Goal: Transaction & Acquisition: Purchase product/service

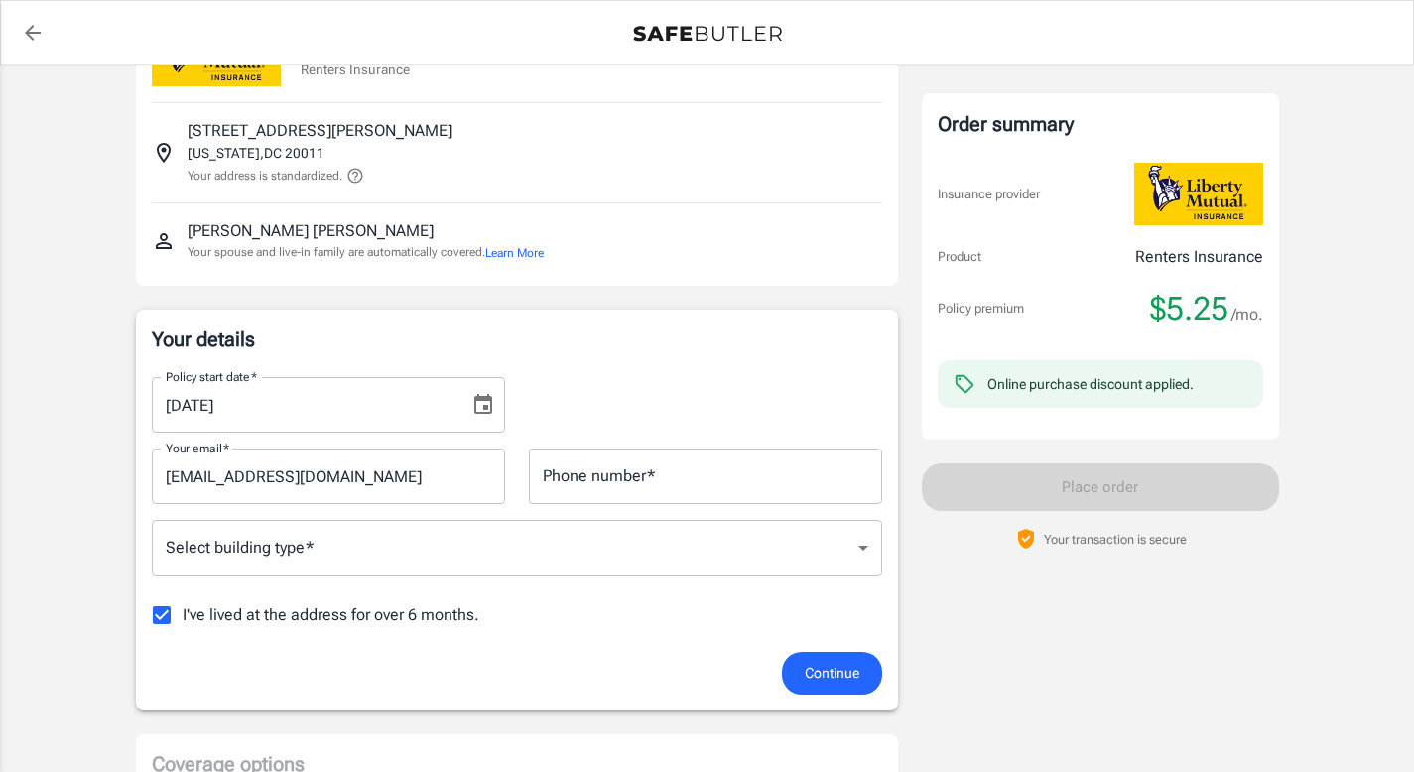
scroll to position [108, 0]
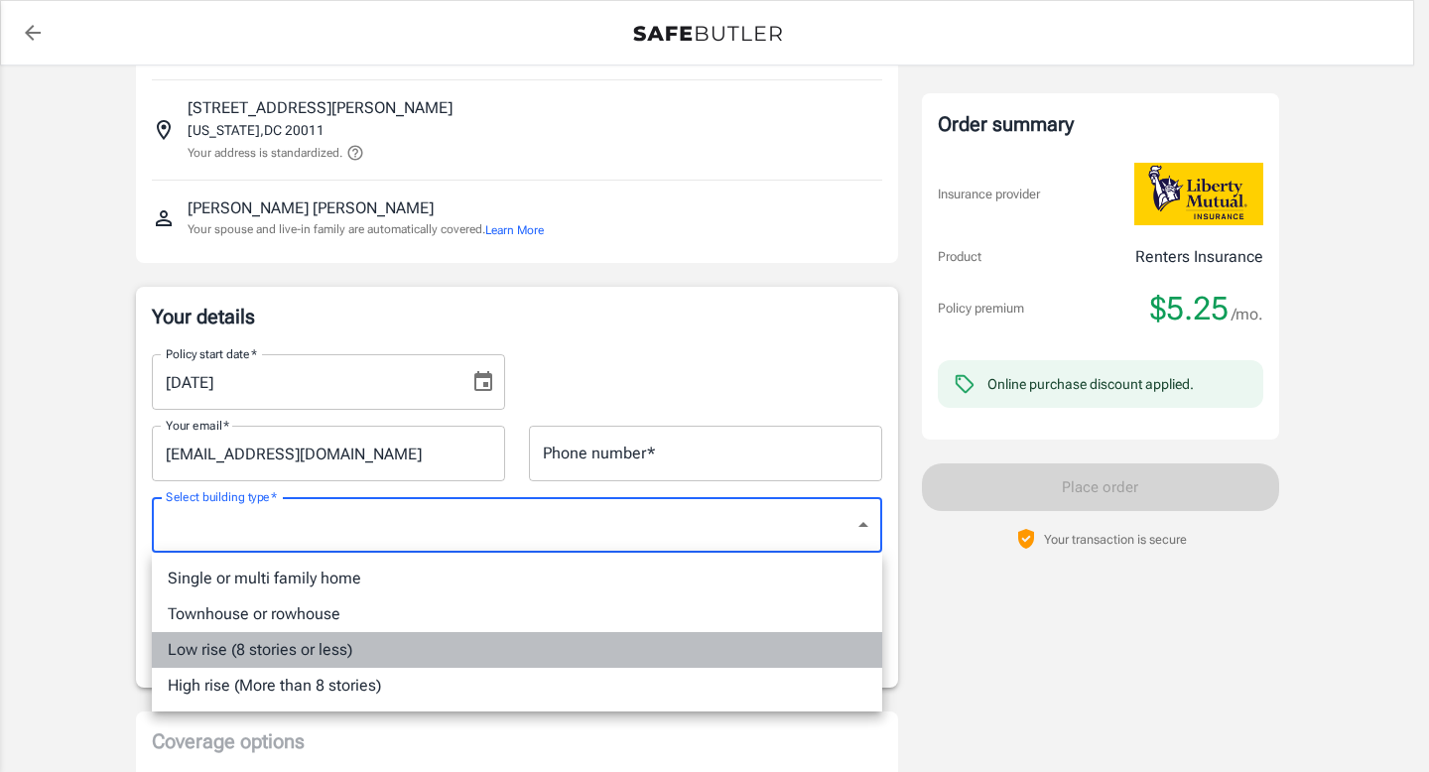
click at [344, 651] on li "Low rise (8 stories or less)" at bounding box center [517, 650] width 730 height 36
type input "lowrise"
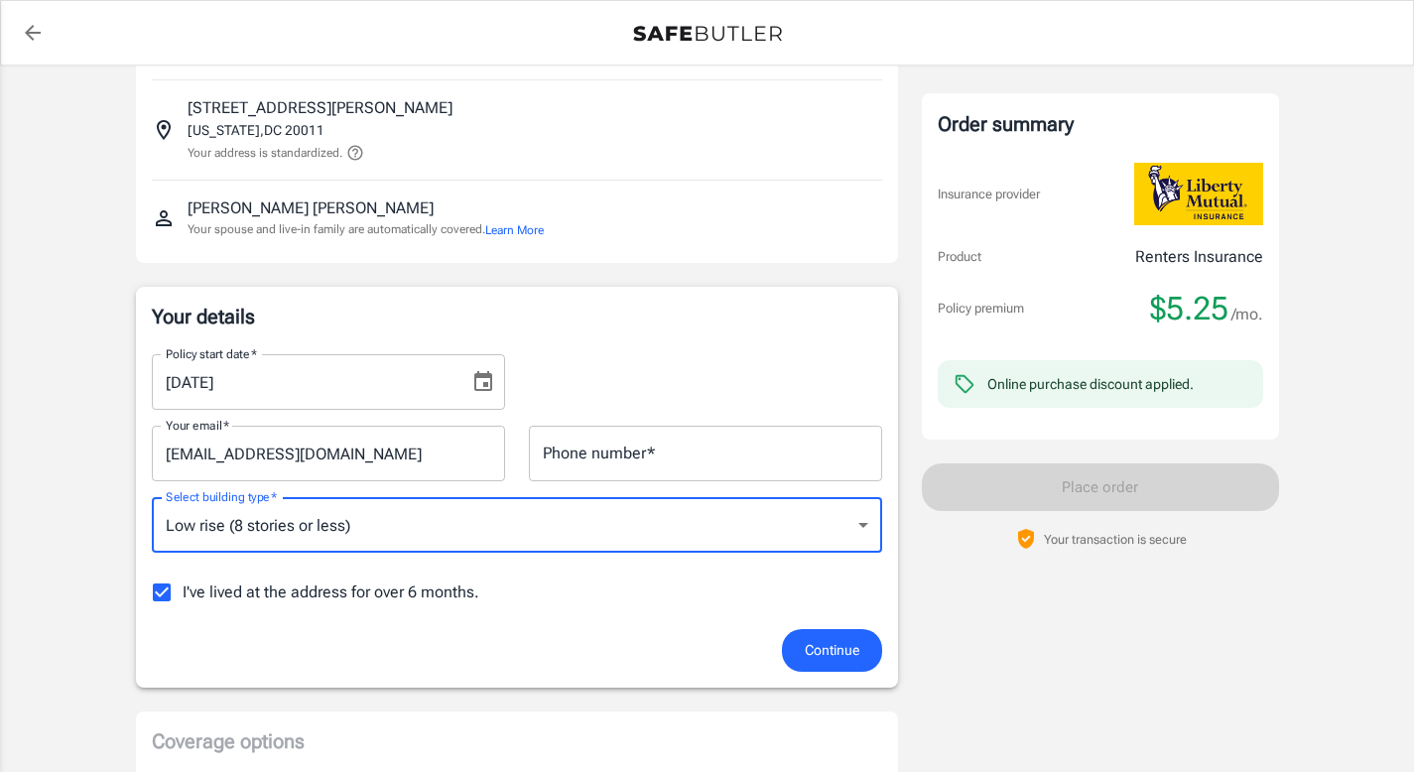
click at [168, 596] on input "I've lived at the address for over 6 months." at bounding box center [162, 593] width 42 height 42
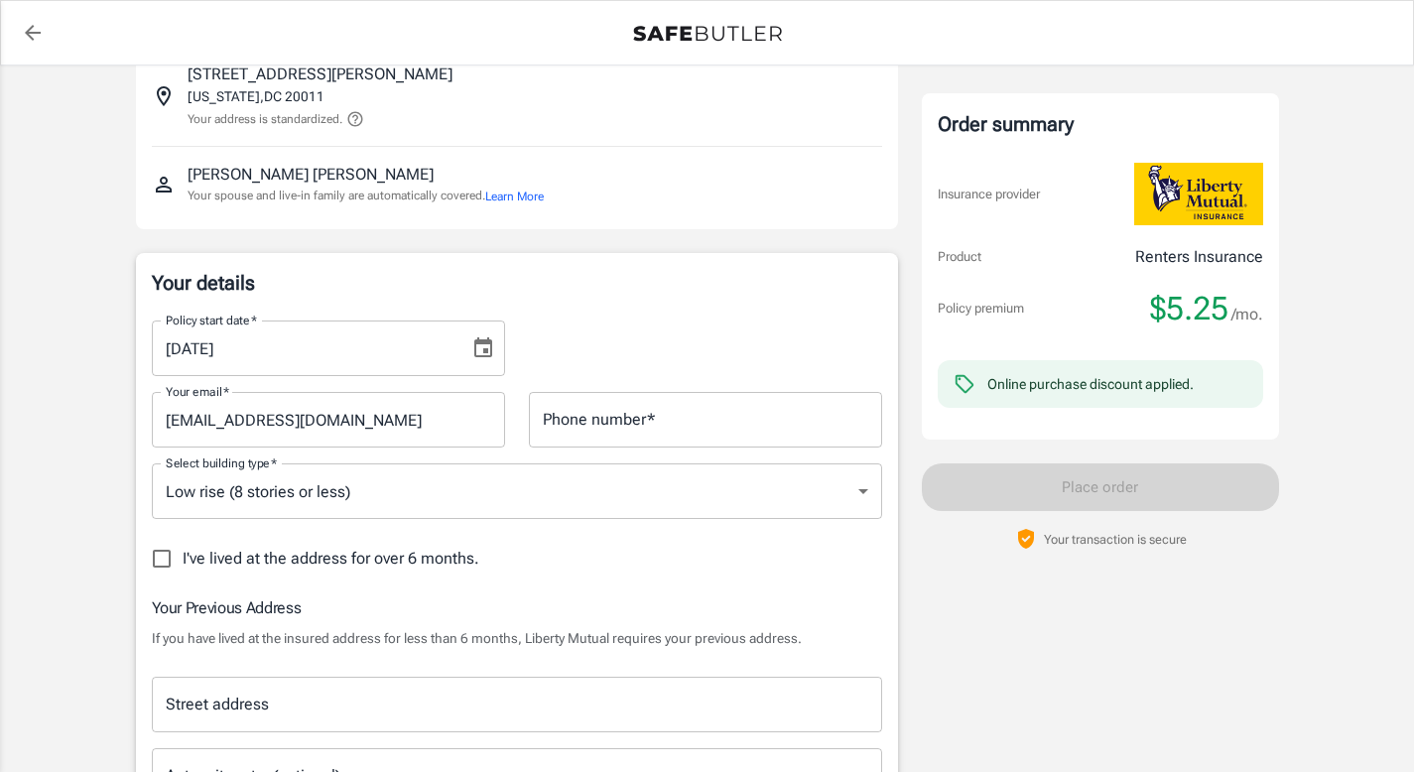
scroll to position [150, 0]
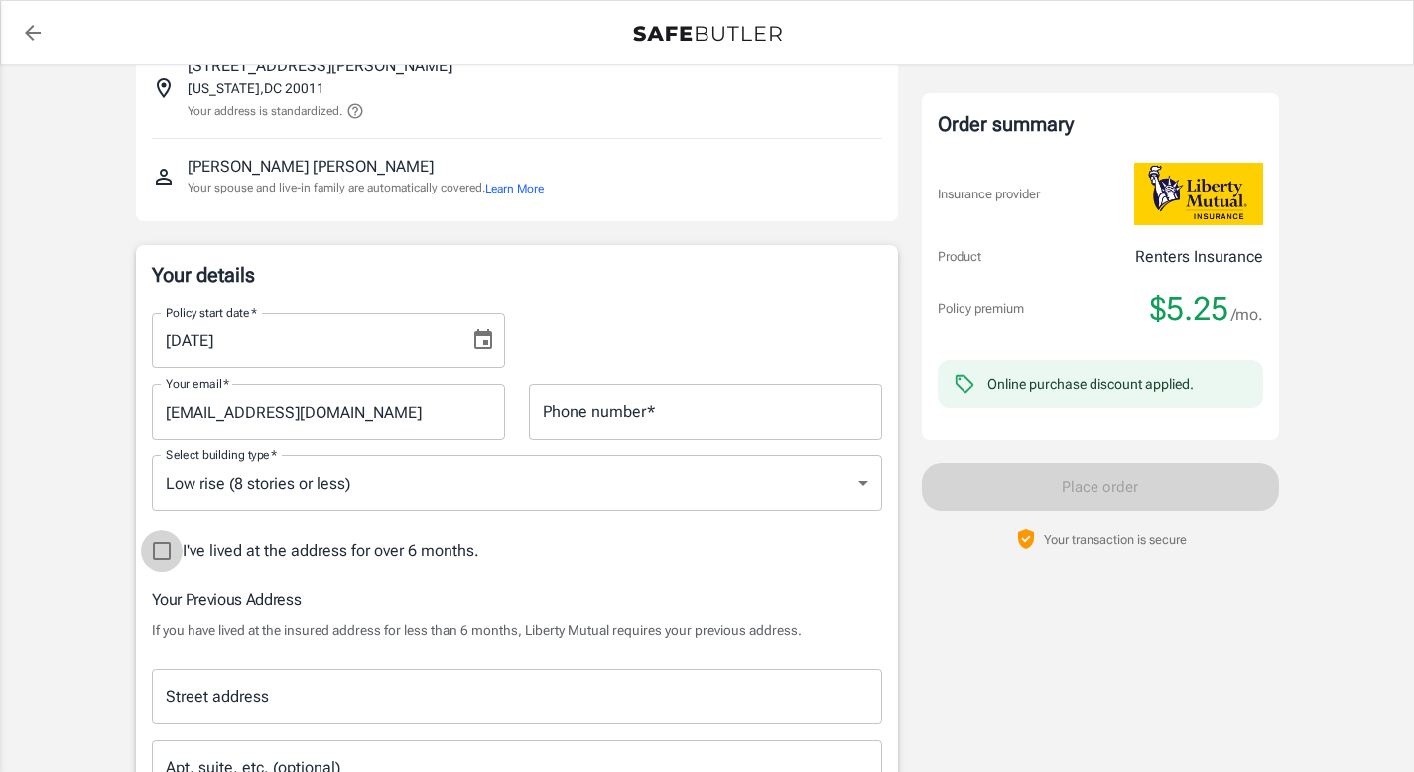
click at [162, 549] on input "I've lived at the address for over 6 months." at bounding box center [162, 551] width 42 height 42
checkbox input "true"
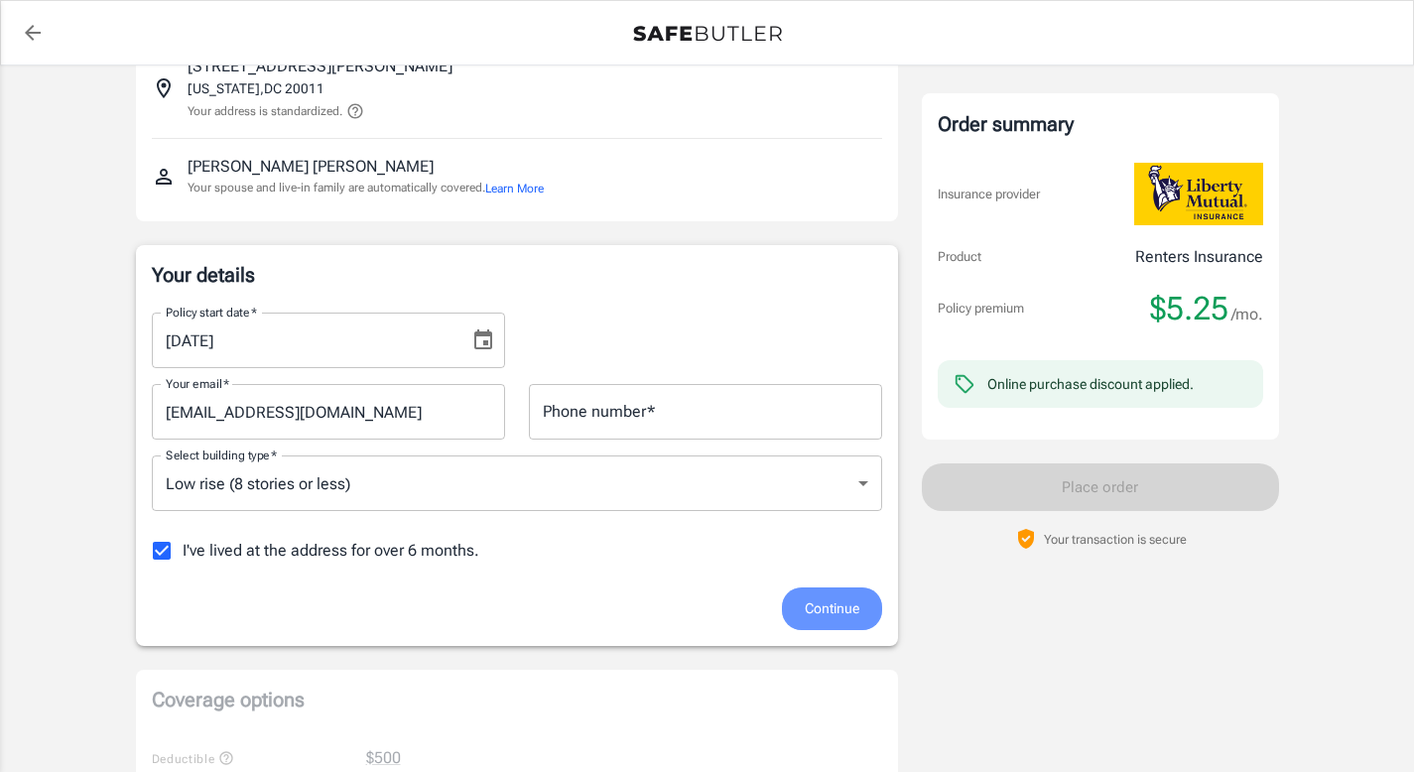
click at [848, 610] on span "Continue" at bounding box center [832, 608] width 55 height 25
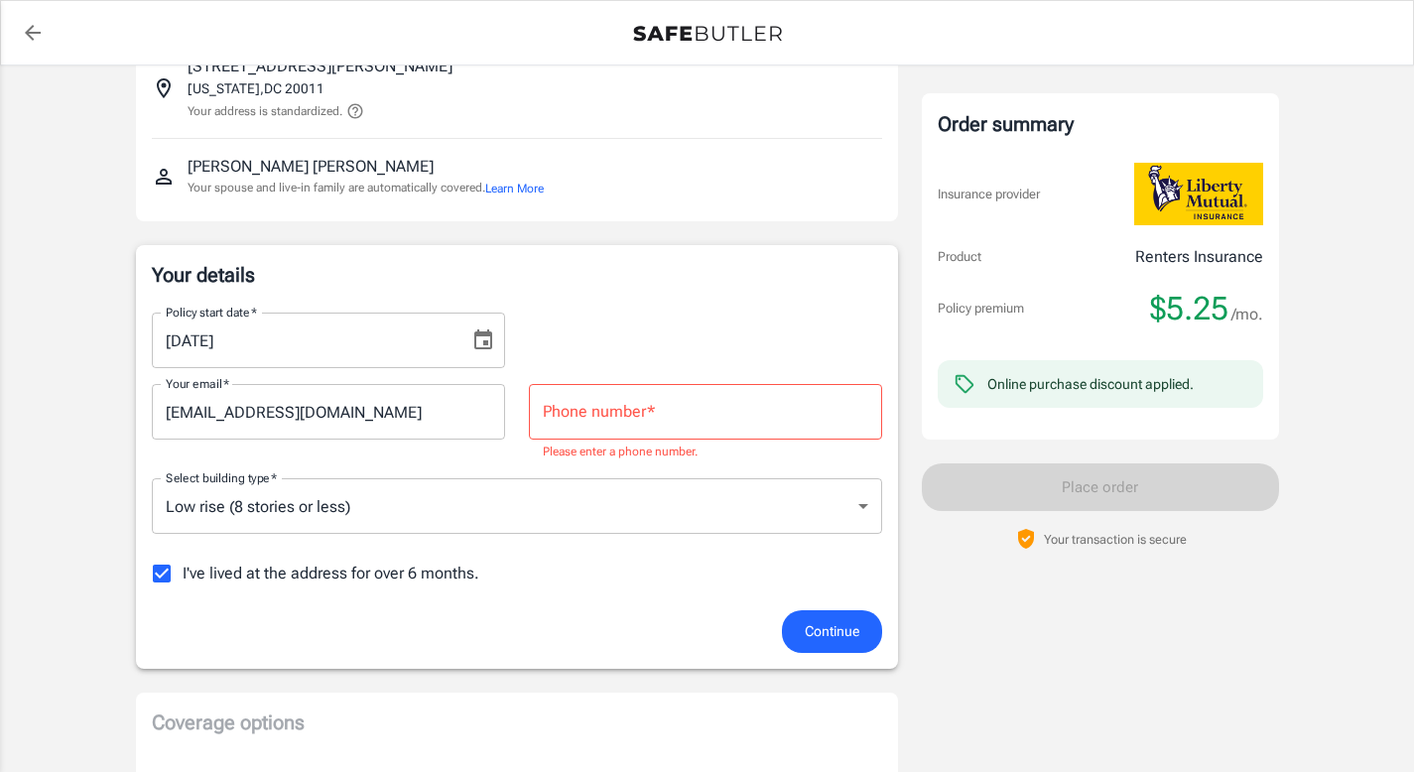
scroll to position [176, 0]
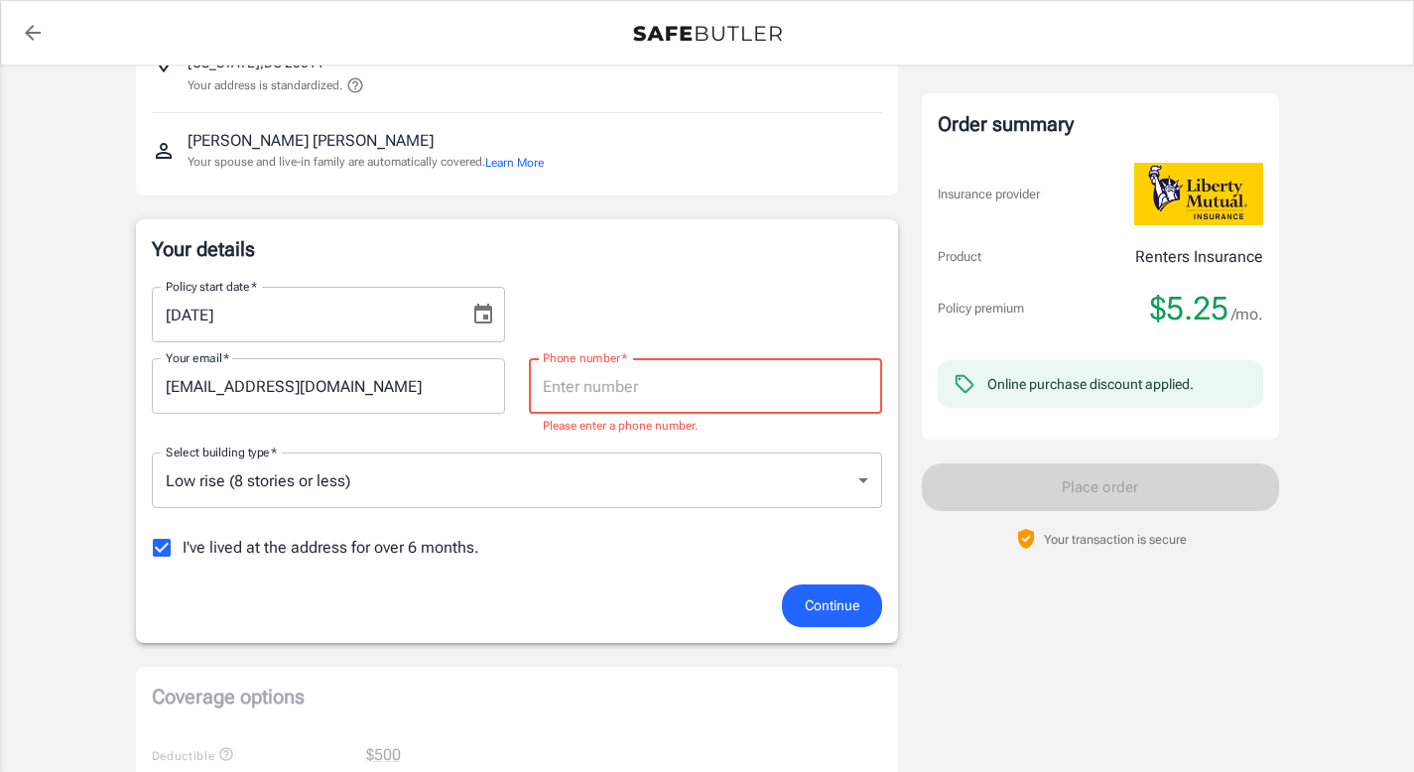
click at [690, 389] on input "Phone number   *" at bounding box center [705, 386] width 353 height 56
type input "7082969695"
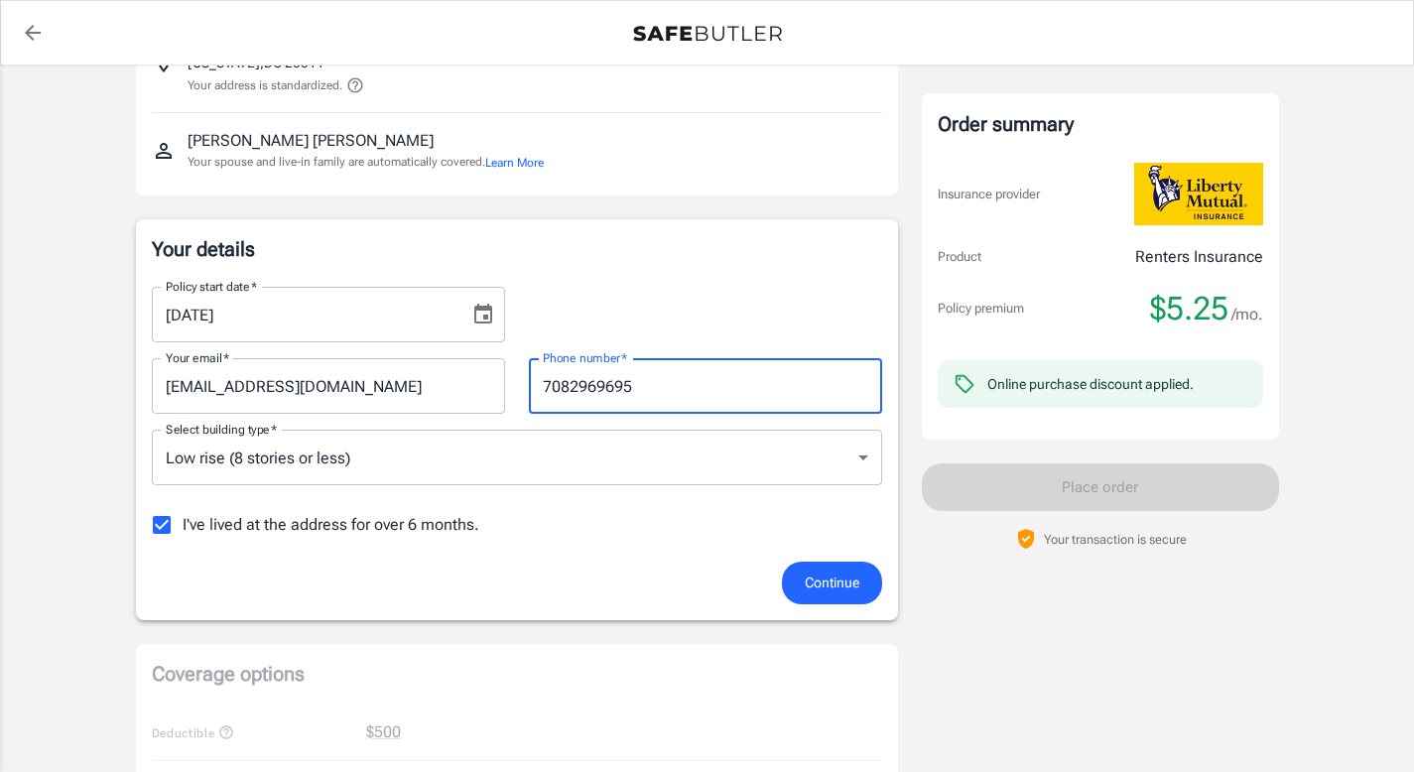
click at [861, 573] on button "Continue" at bounding box center [832, 583] width 100 height 43
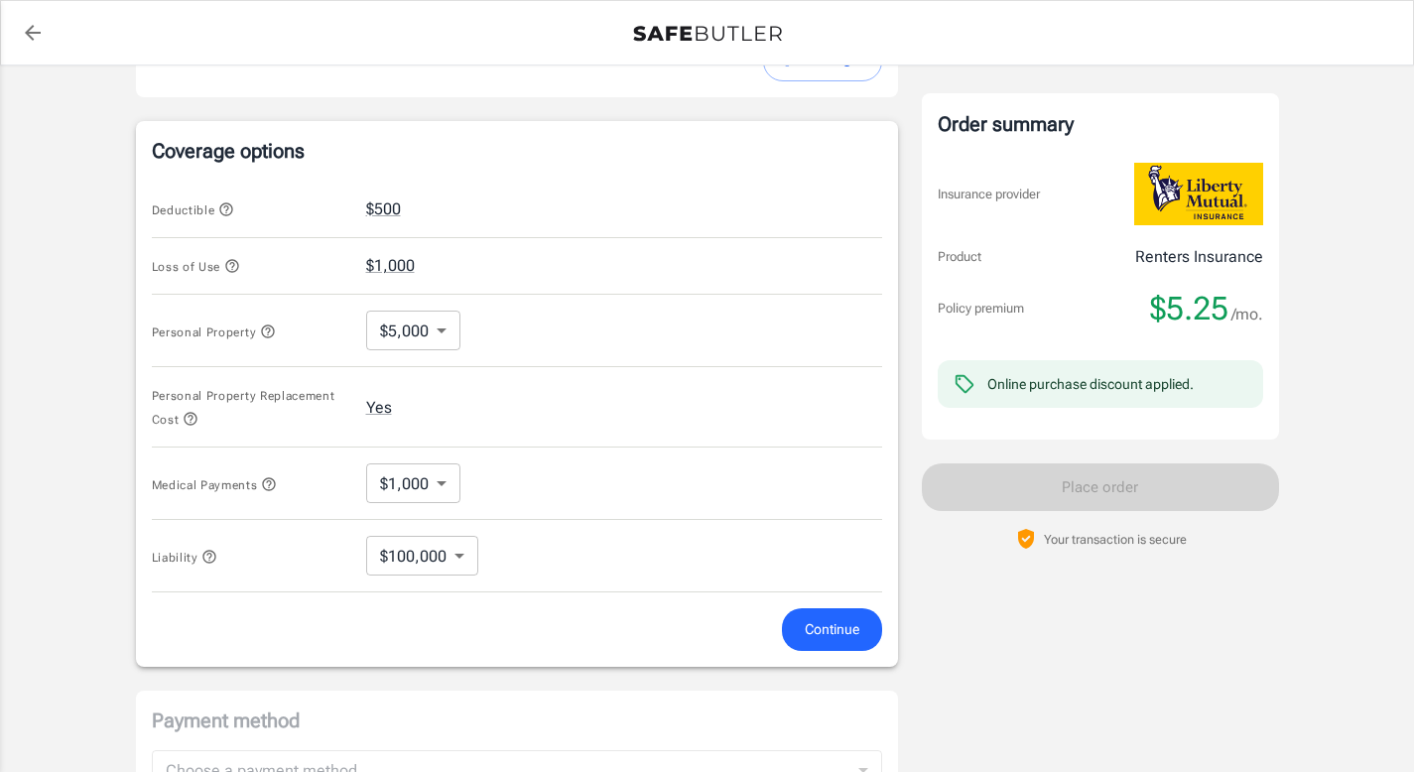
scroll to position [724, 0]
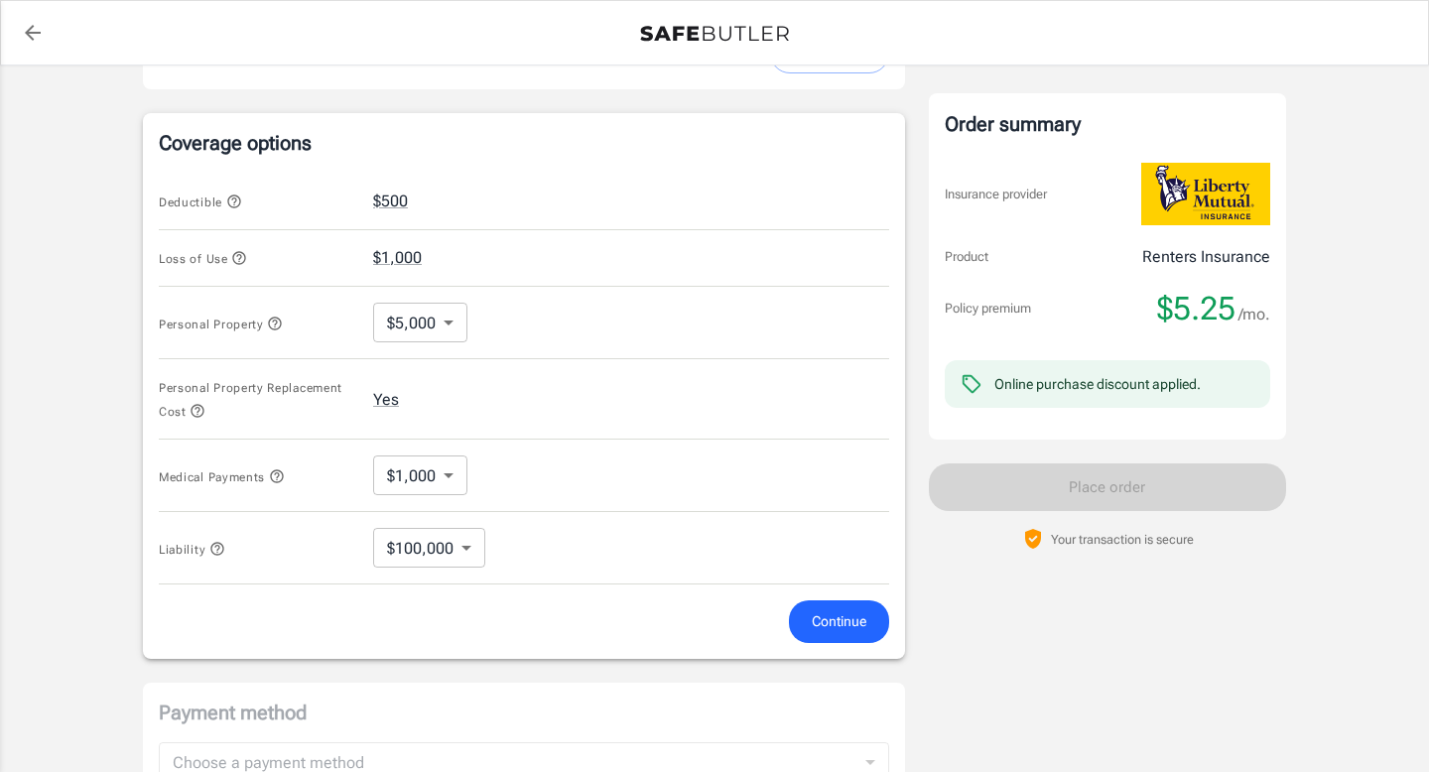
click at [461, 549] on body "Policy premium $ 5.25 /mo Liberty Mutual Renters Insurance 307 RIGGS RD NE 327 …" at bounding box center [714, 223] width 1429 height 1894
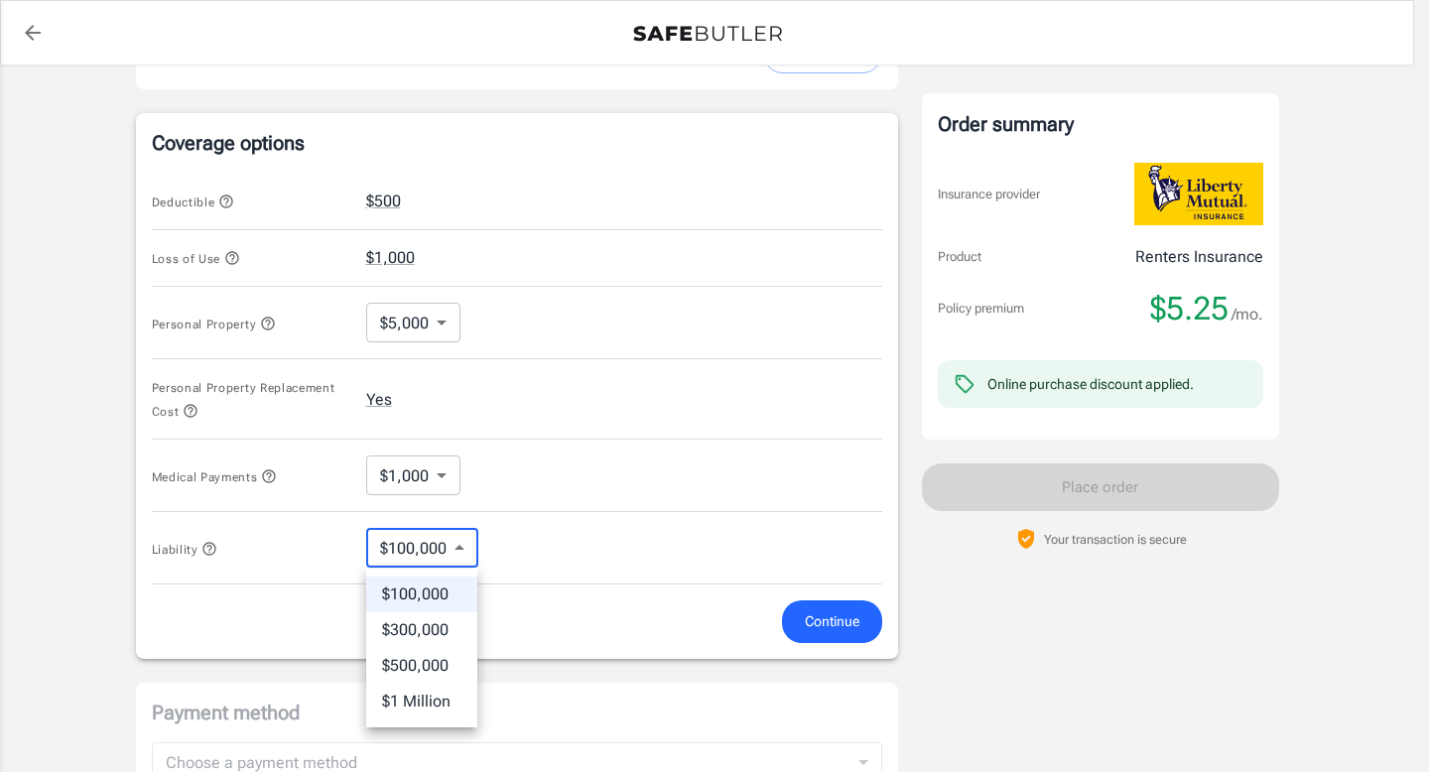
click at [426, 626] on li "$300,000" at bounding box center [421, 630] width 111 height 36
type input "300000"
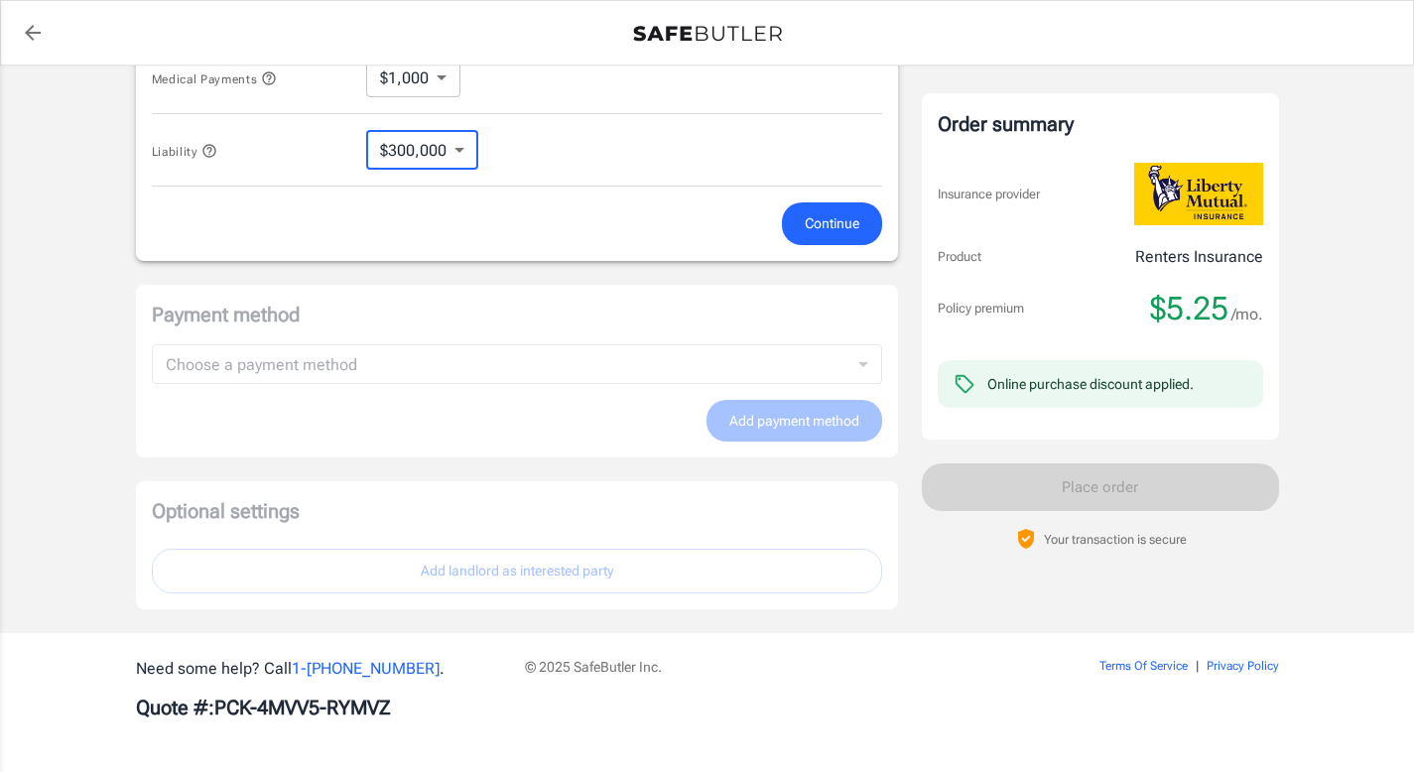
scroll to position [1123, 0]
click at [837, 218] on span "Continue" at bounding box center [832, 223] width 55 height 25
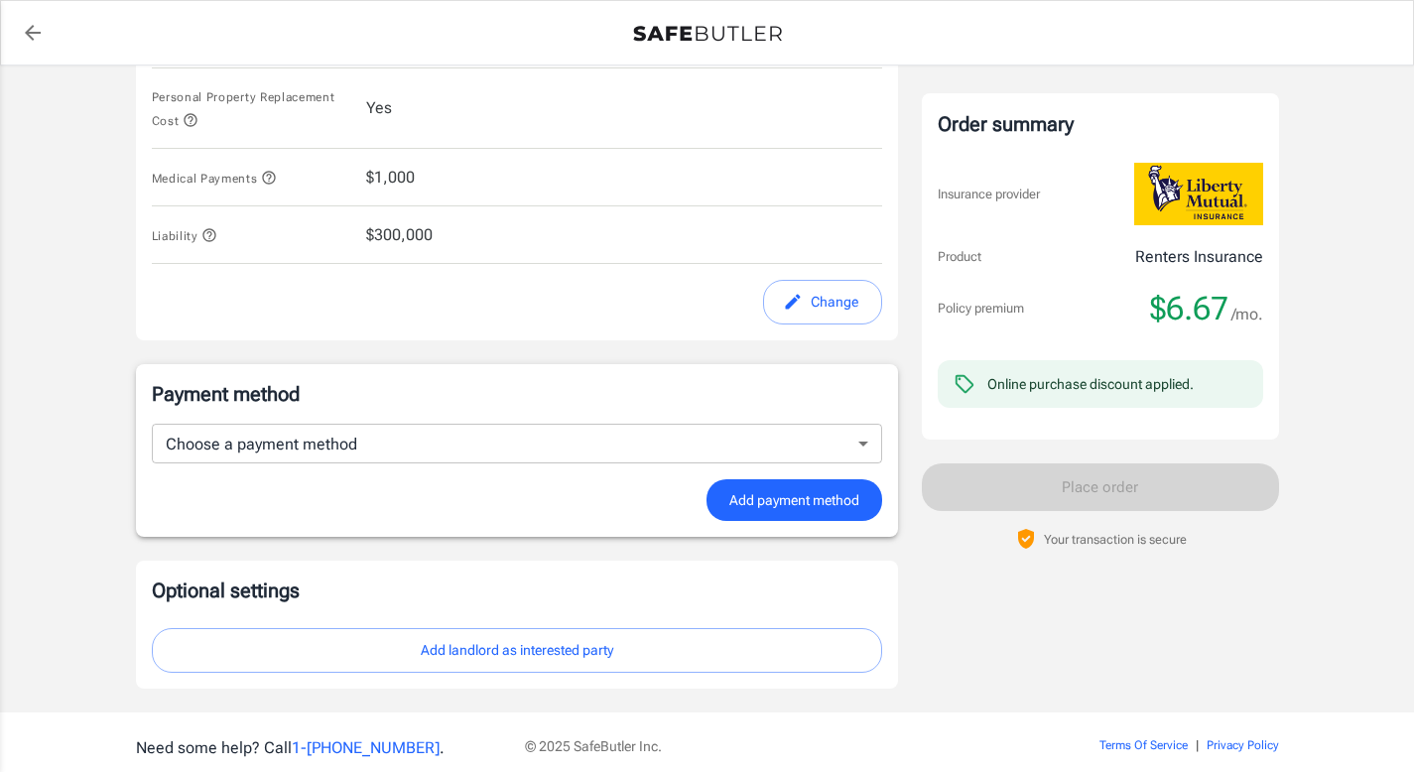
scroll to position [1005, 0]
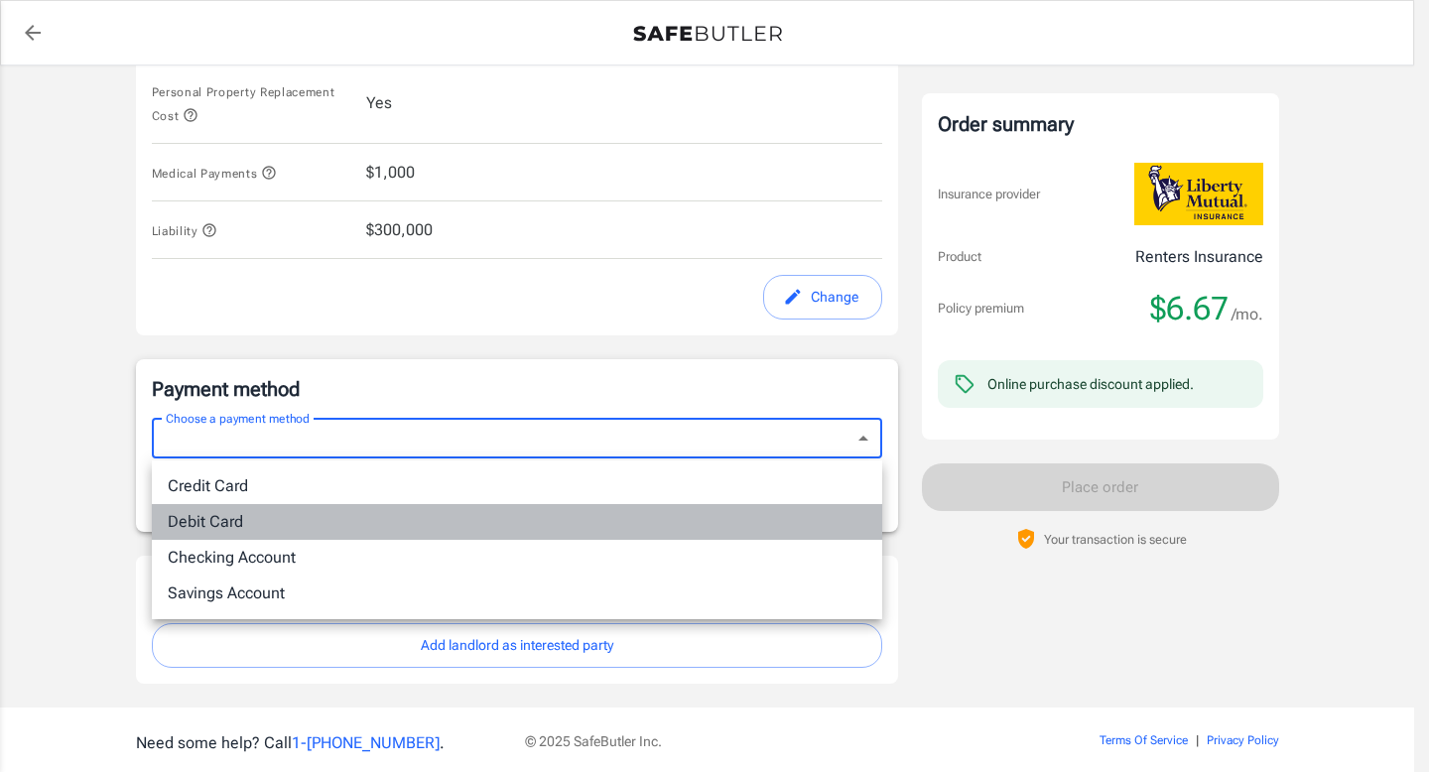
click at [466, 522] on li "Debit Card" at bounding box center [517, 522] width 730 height 36
type input "debit"
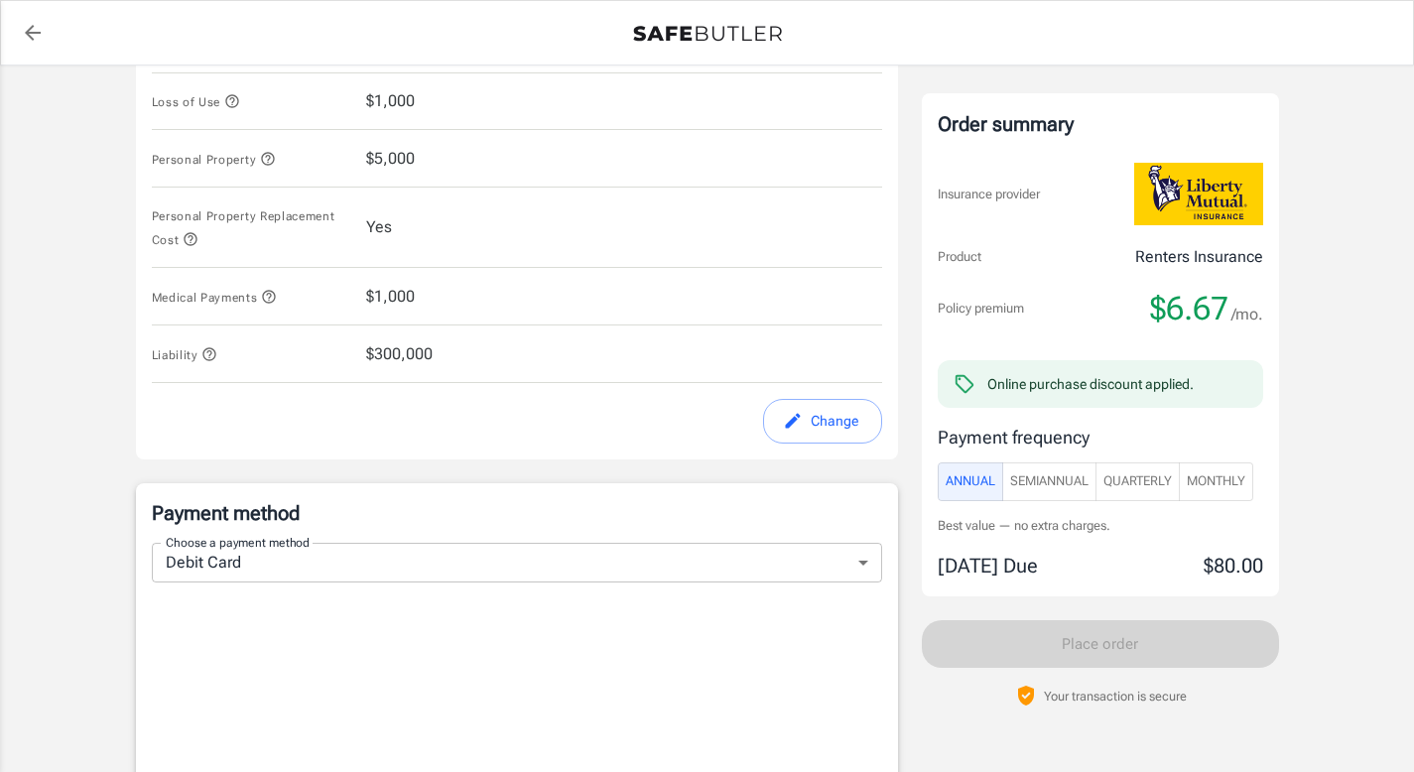
scroll to position [880, 0]
click at [548, 521] on p "Payment method" at bounding box center [517, 514] width 730 height 28
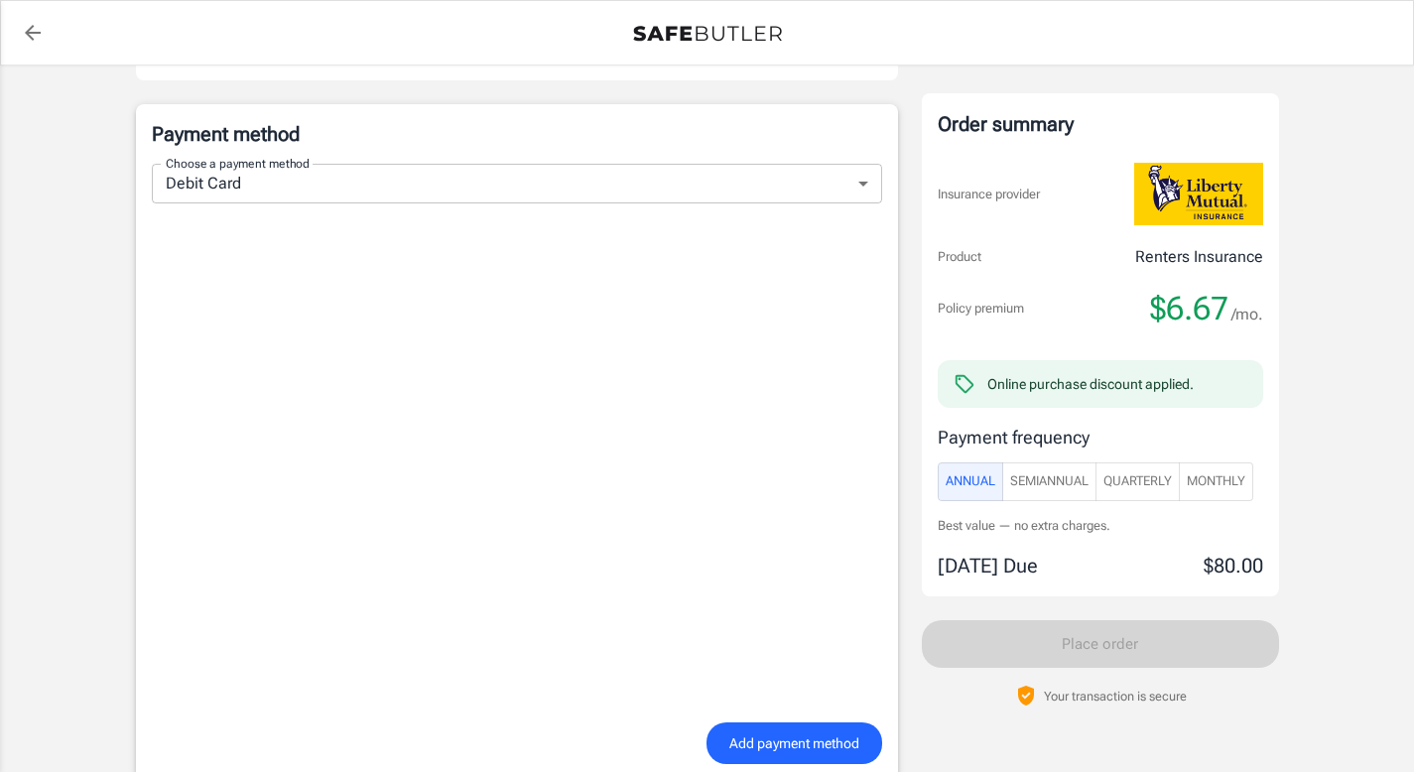
scroll to position [1266, 0]
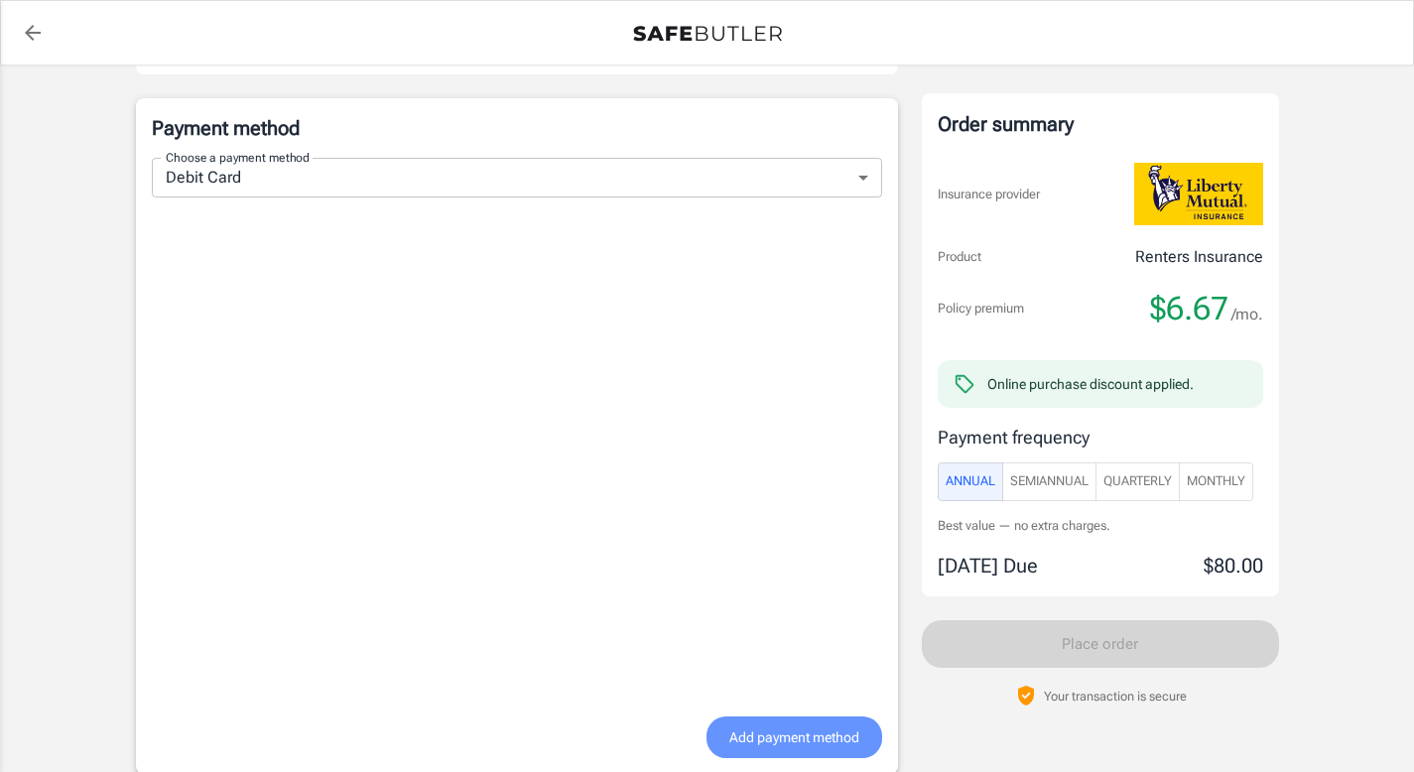
click at [819, 738] on span "Add payment method" at bounding box center [794, 737] width 130 height 25
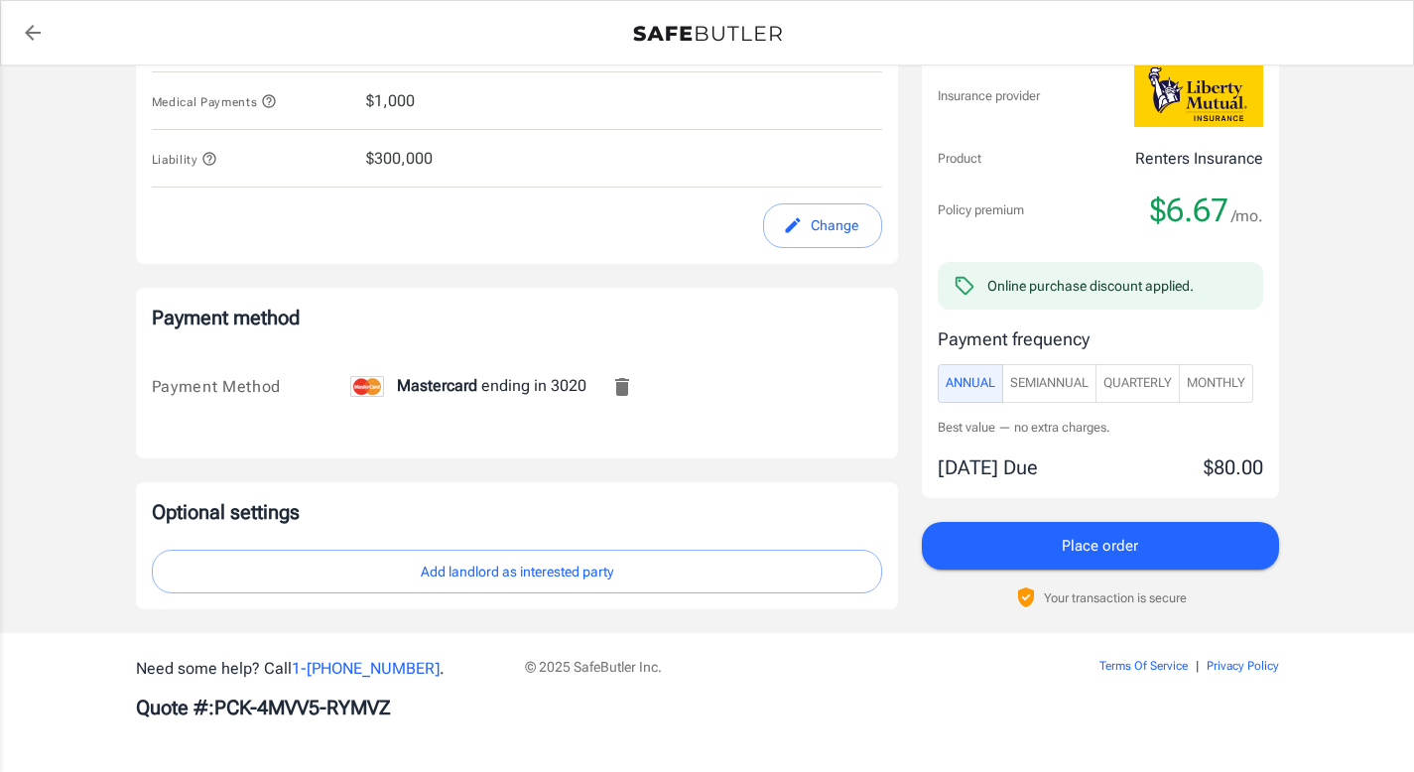
scroll to position [1080, 0]
click at [1134, 389] on span "Quarterly" at bounding box center [1137, 383] width 68 height 23
click at [979, 379] on span "Annual" at bounding box center [971, 382] width 50 height 23
click at [1065, 388] on span "SemiAnnual" at bounding box center [1049, 383] width 78 height 23
click at [982, 372] on span "Annual" at bounding box center [971, 382] width 50 height 23
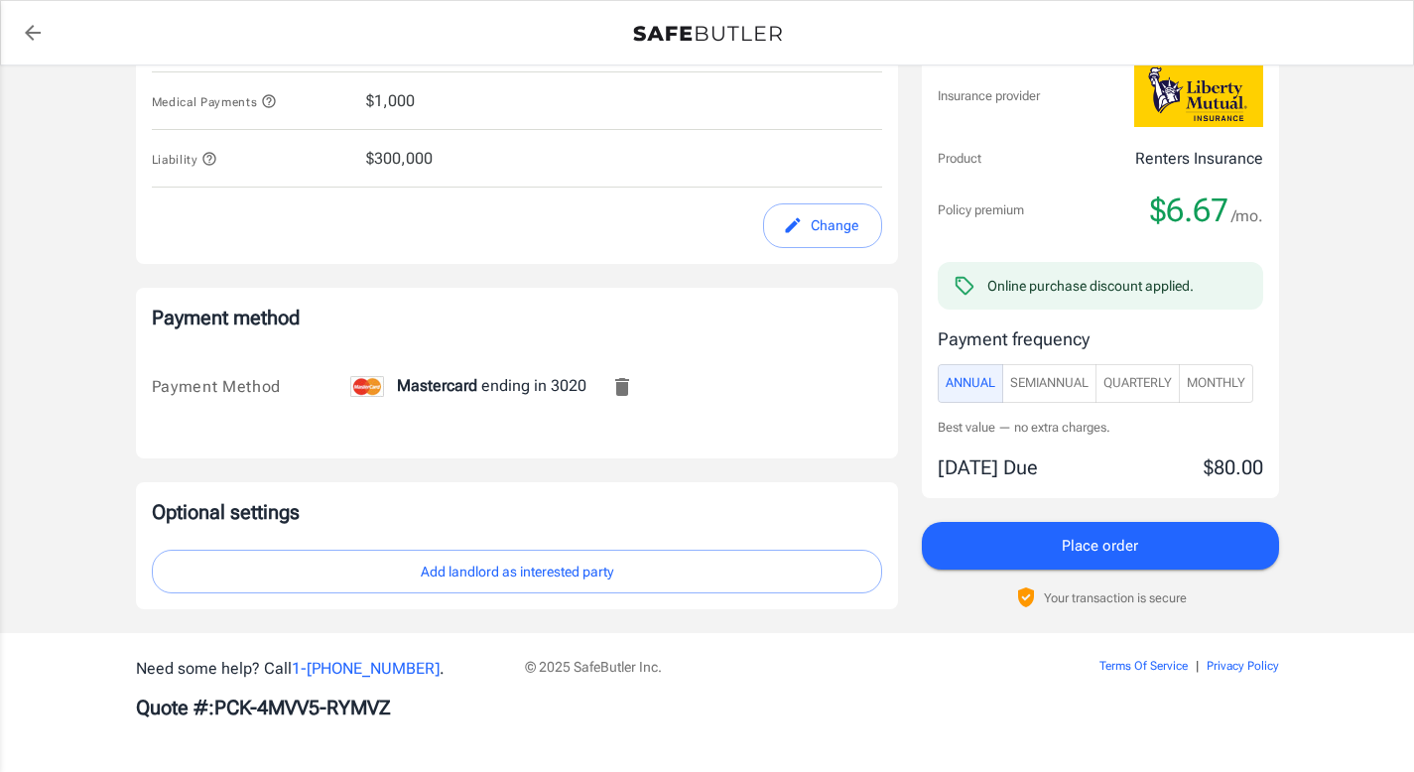
click at [1143, 541] on button "Place order" at bounding box center [1100, 546] width 357 height 48
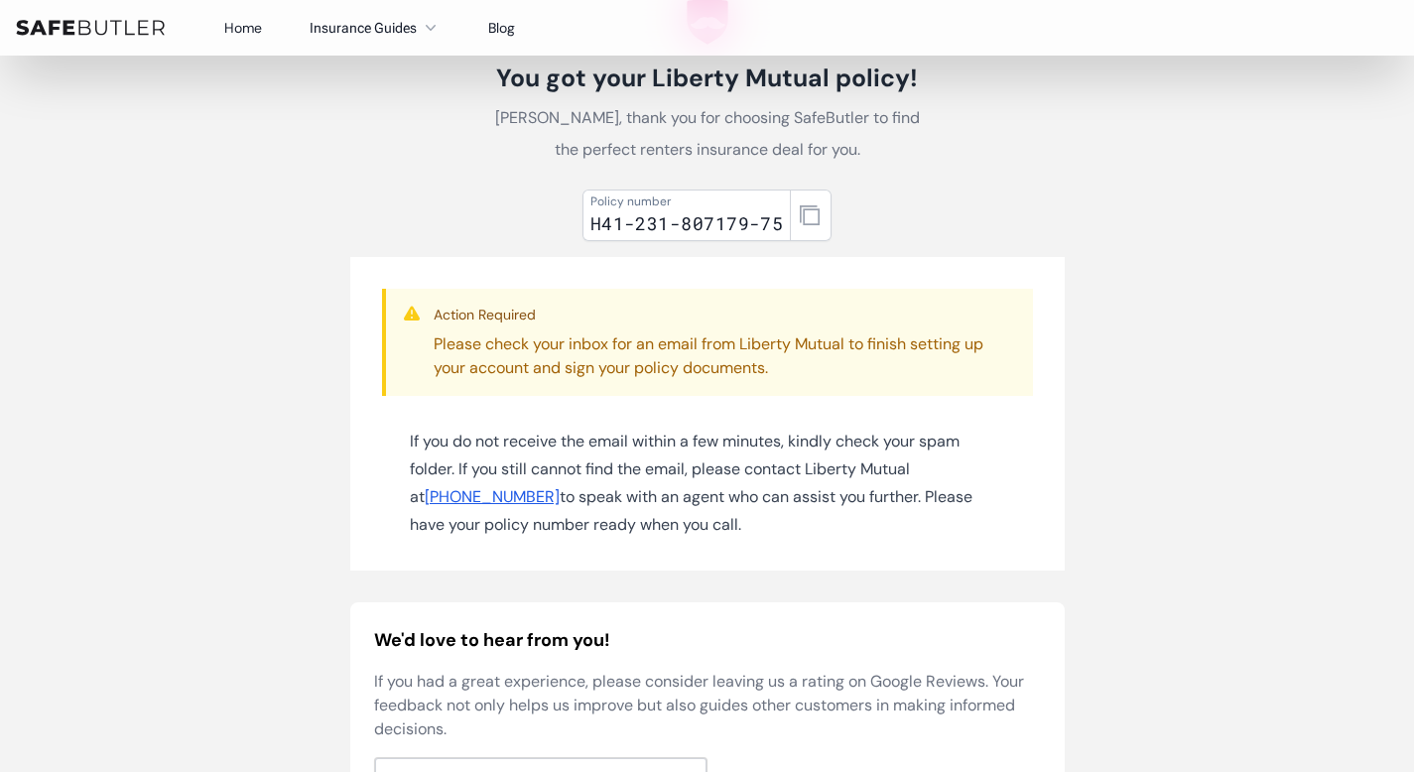
scroll to position [125, 0]
